Goal: Task Accomplishment & Management: Use online tool/utility

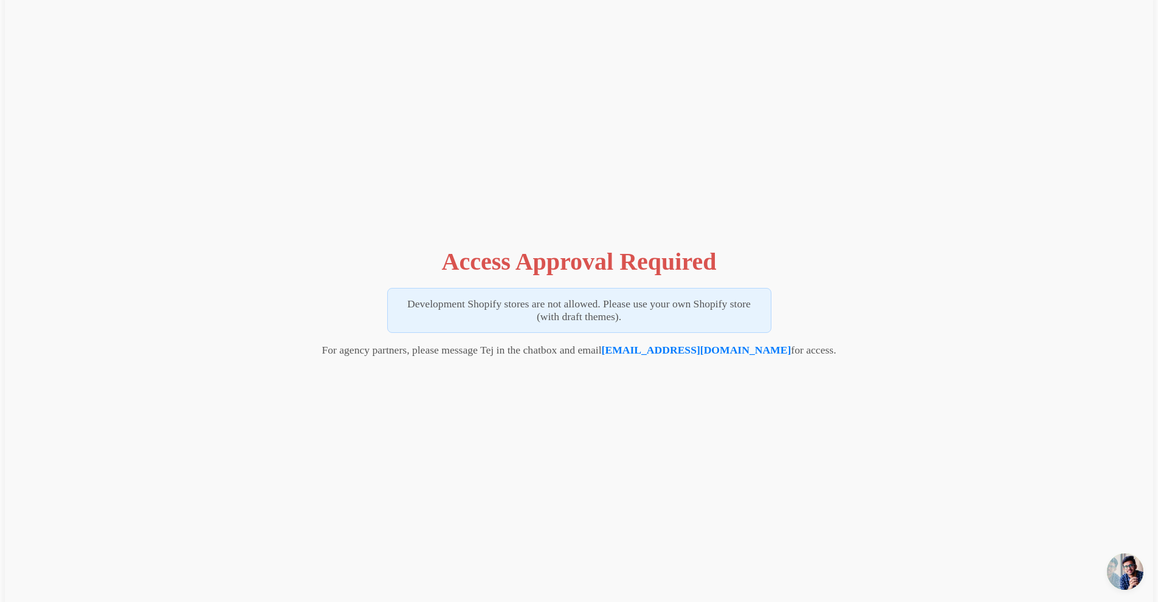
scroll to position [34, 0]
